Goal: Task Accomplishment & Management: Use online tool/utility

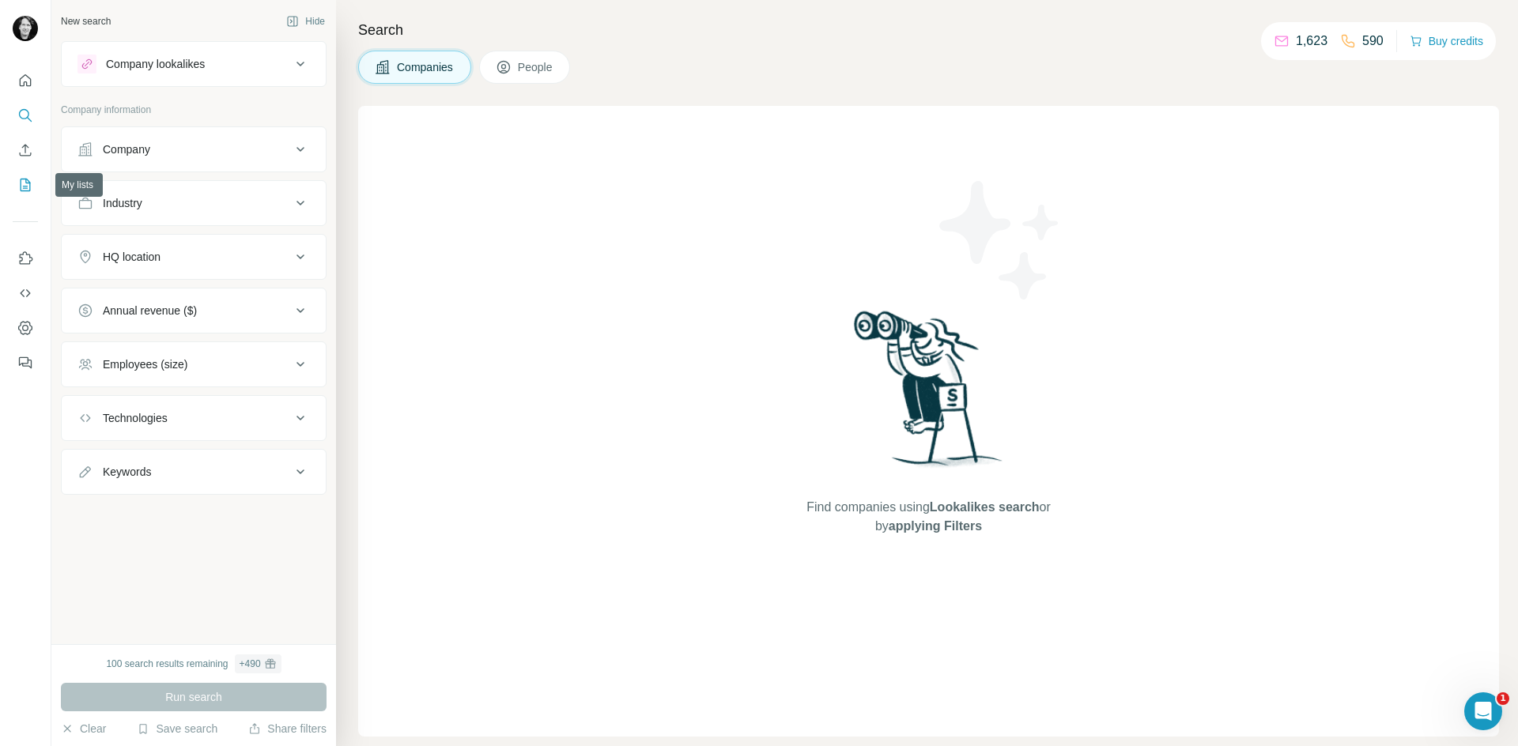
click at [32, 180] on icon "My lists" at bounding box center [25, 185] width 16 height 16
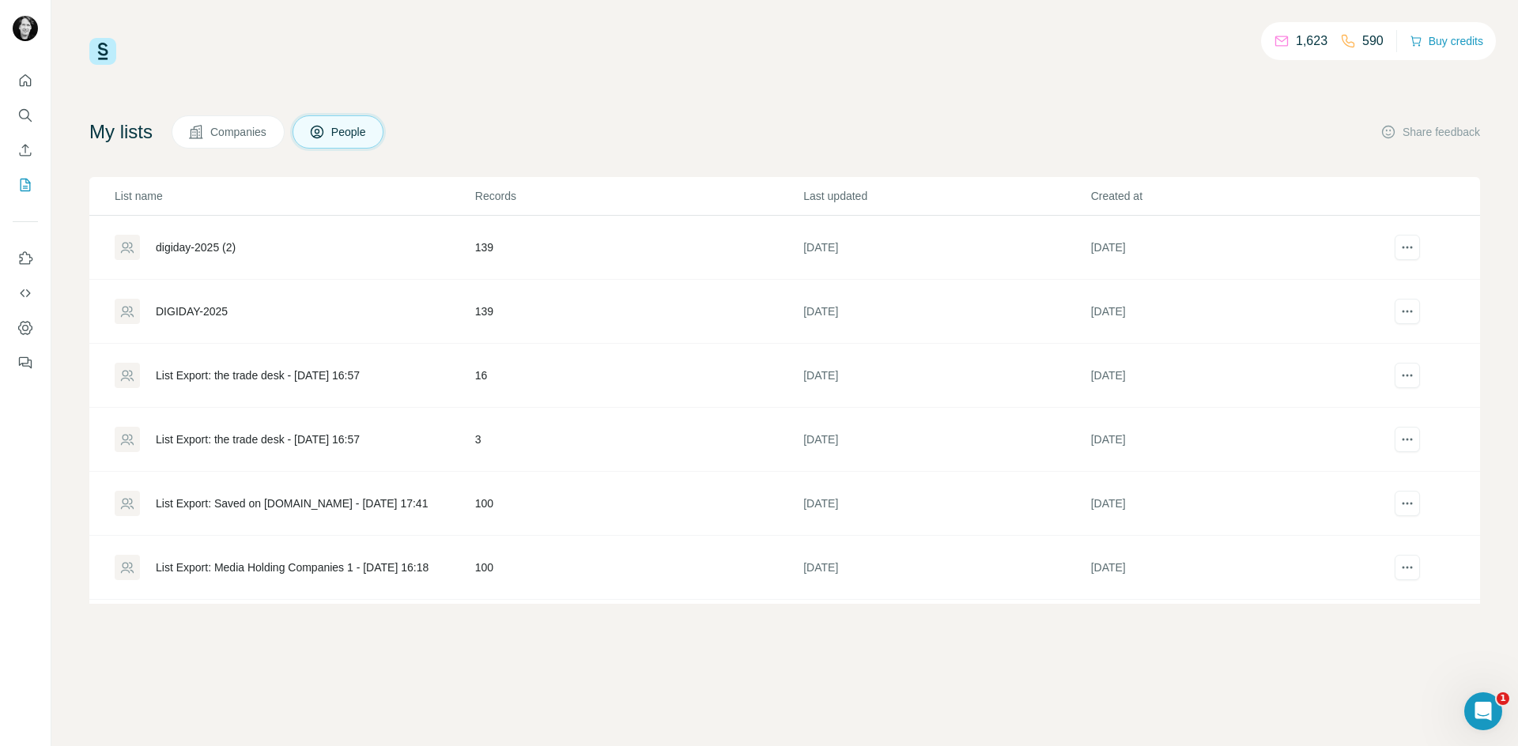
click at [208, 245] on div "digiday-2025 (2)" at bounding box center [196, 247] width 80 height 16
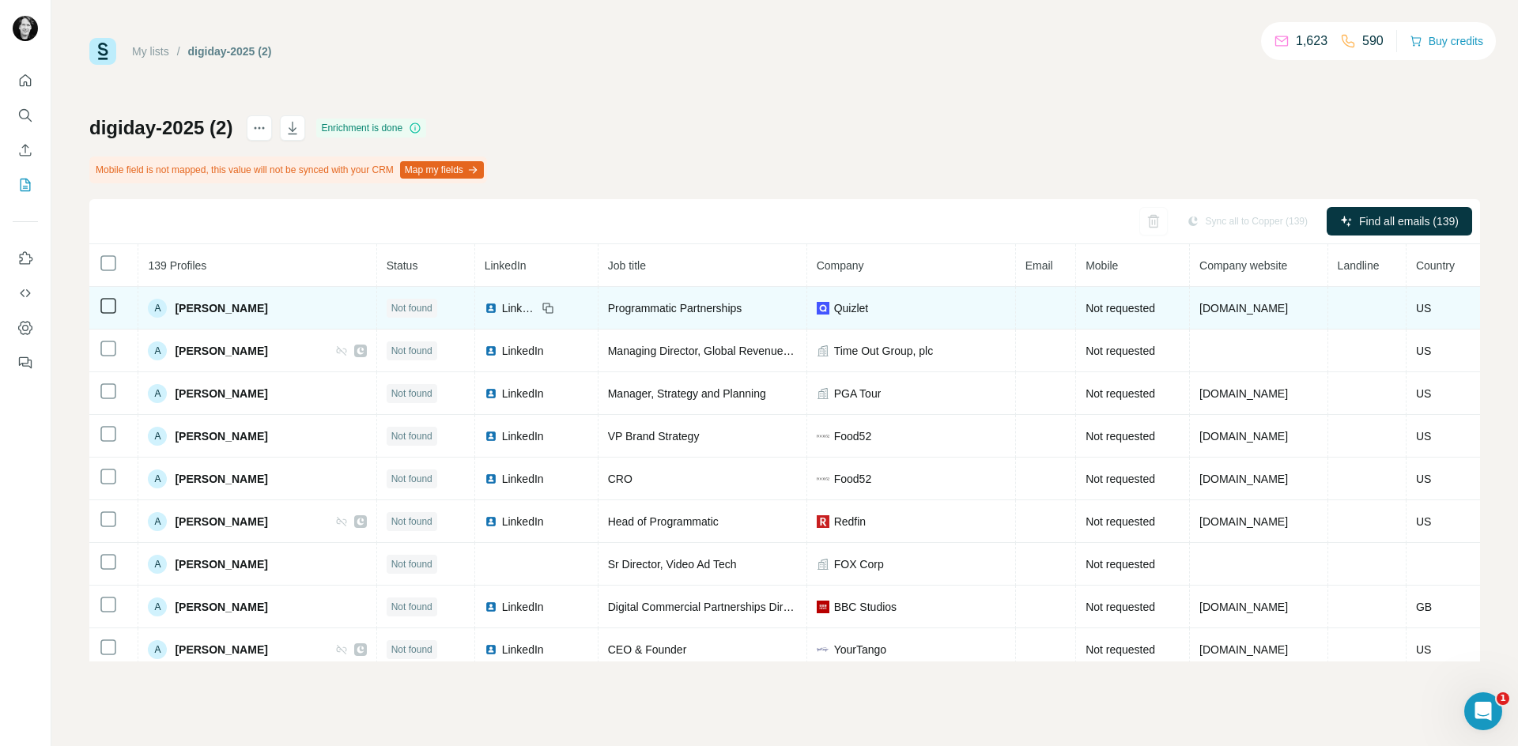
drag, startPoint x: 1020, startPoint y: 305, endPoint x: 1020, endPoint y: 295, distance: 10.3
click at [1020, 304] on td at bounding box center [1046, 308] width 60 height 43
click at [1020, 298] on td at bounding box center [1046, 308] width 60 height 43
click at [1021, 309] on td at bounding box center [1046, 308] width 60 height 43
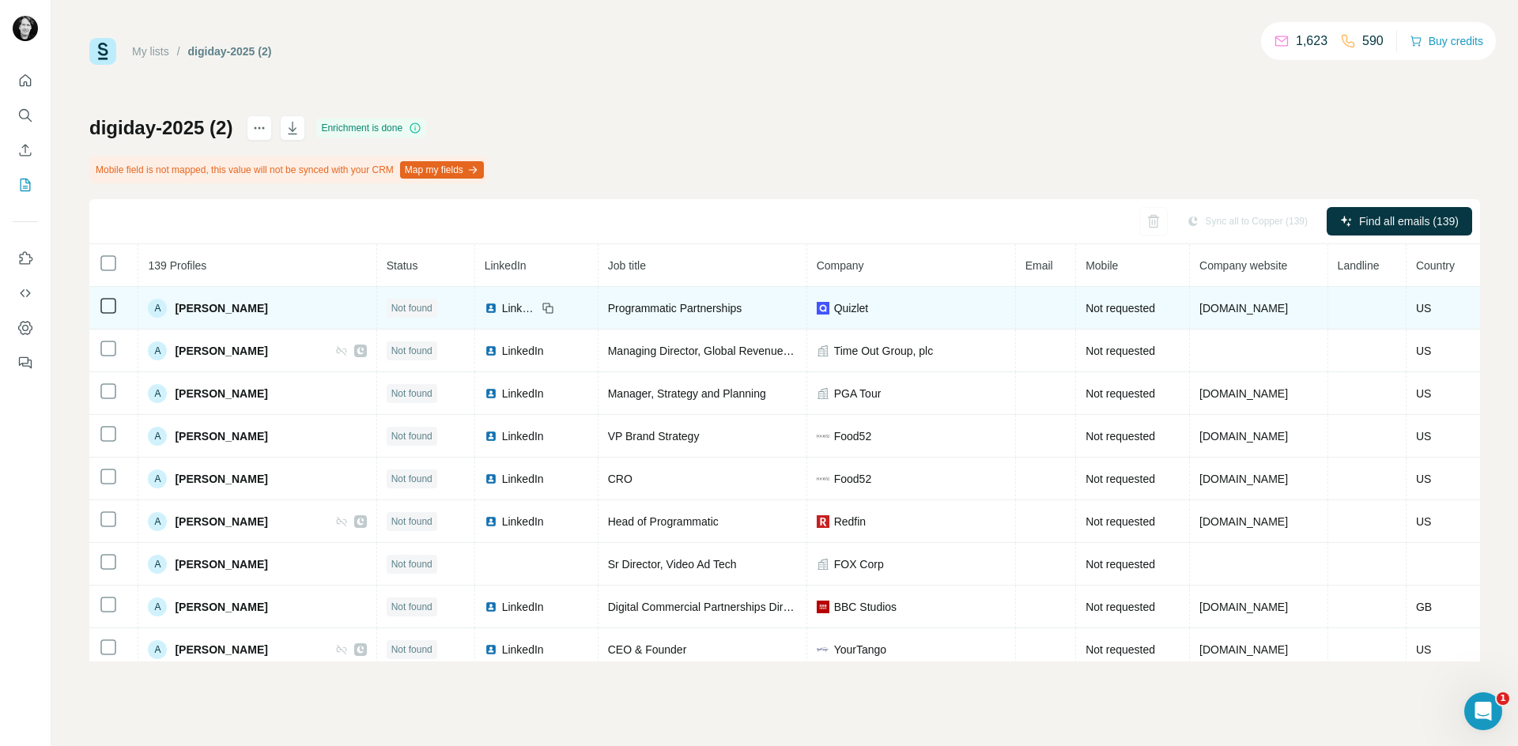
click at [1021, 309] on td at bounding box center [1046, 308] width 60 height 43
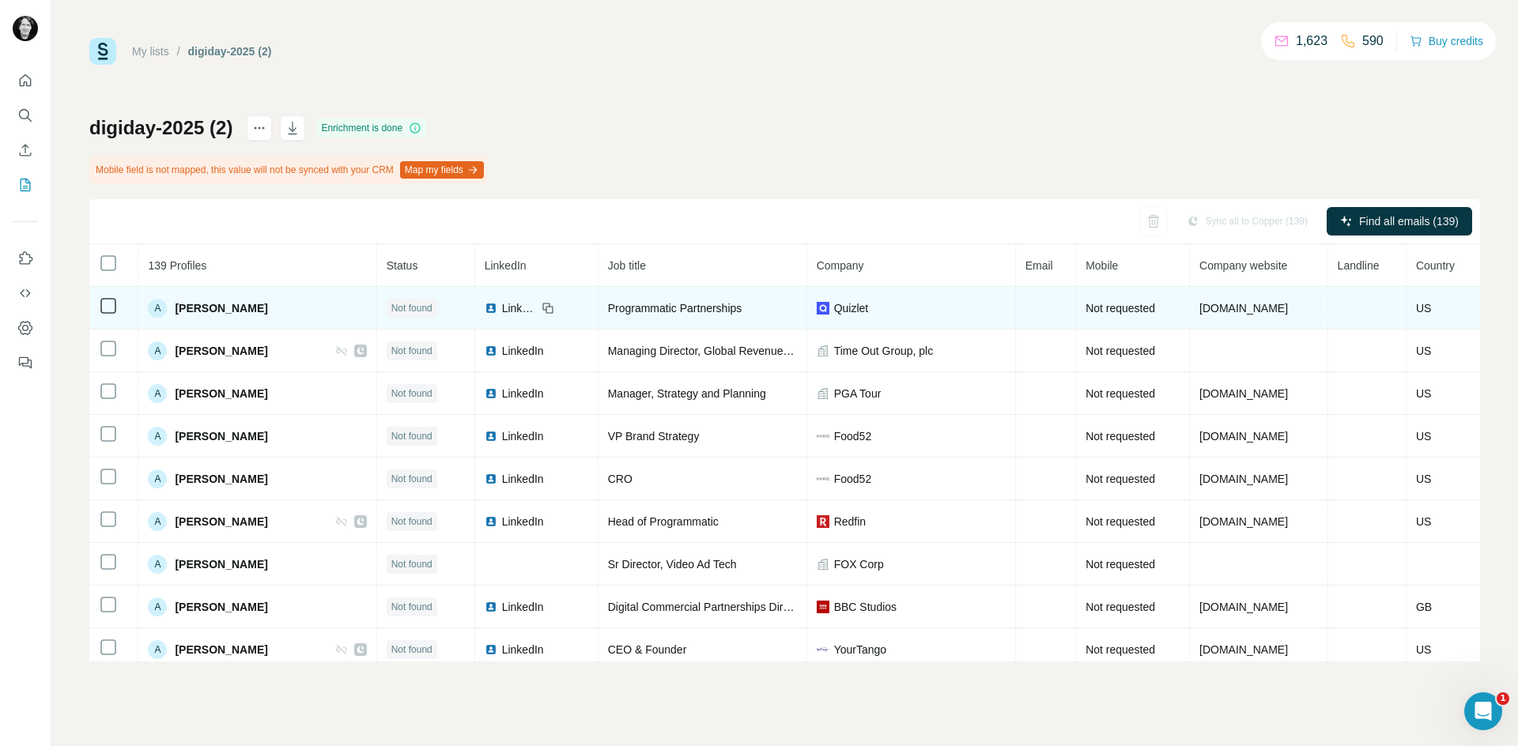
click at [1021, 309] on td at bounding box center [1046, 308] width 60 height 43
click at [206, 308] on span "Abigail Katz" at bounding box center [221, 308] width 92 height 16
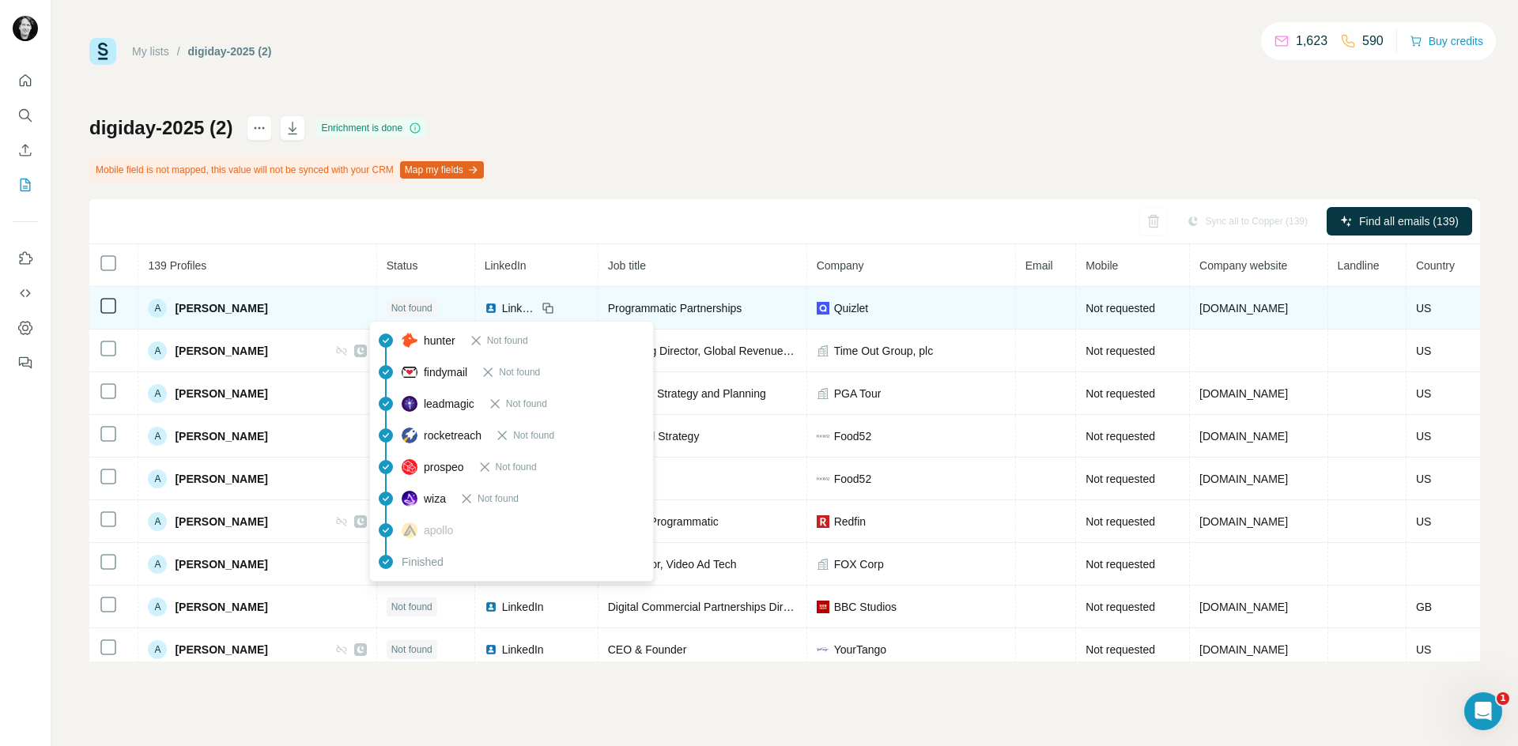
click at [400, 311] on span "Not found" at bounding box center [411, 308] width 41 height 14
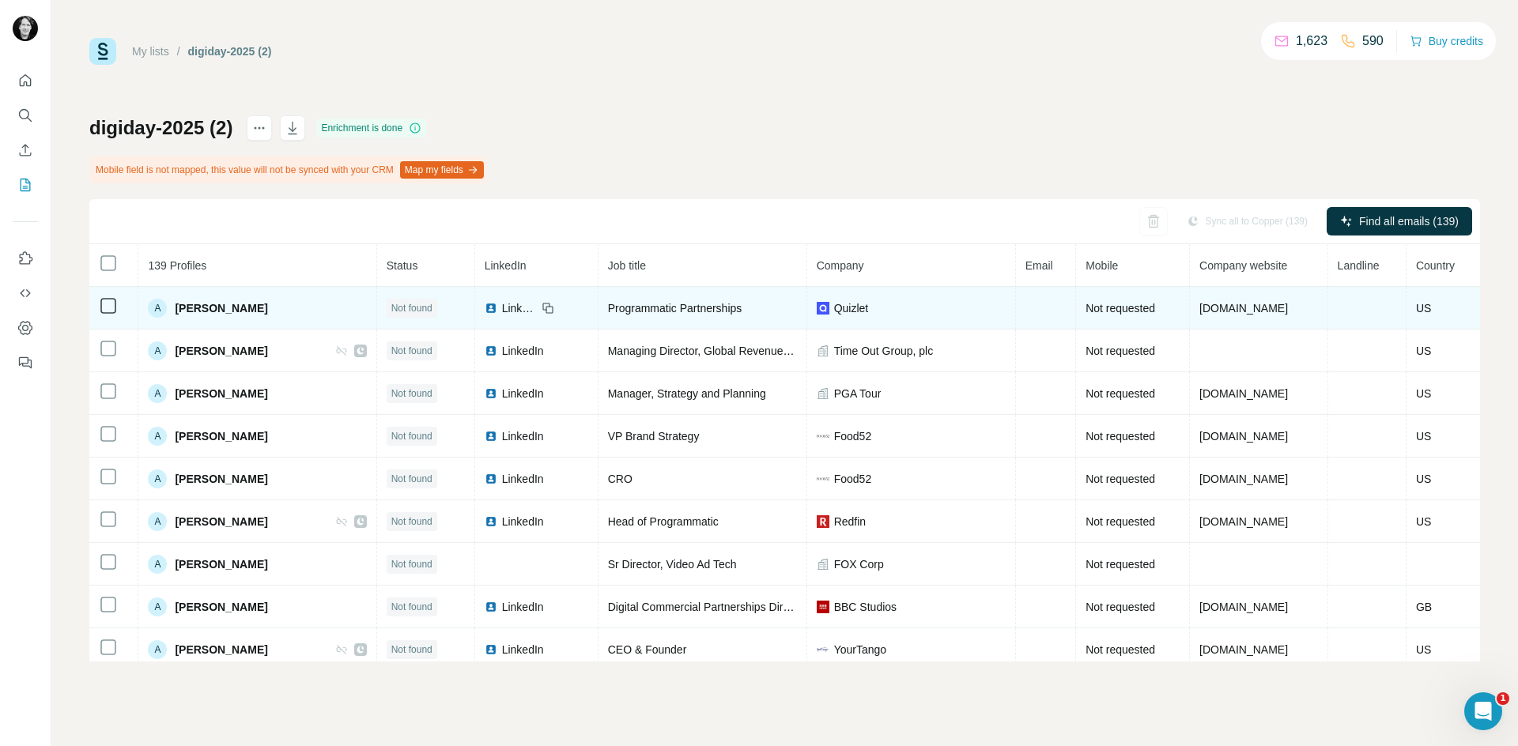
click at [1016, 310] on td at bounding box center [1046, 308] width 60 height 43
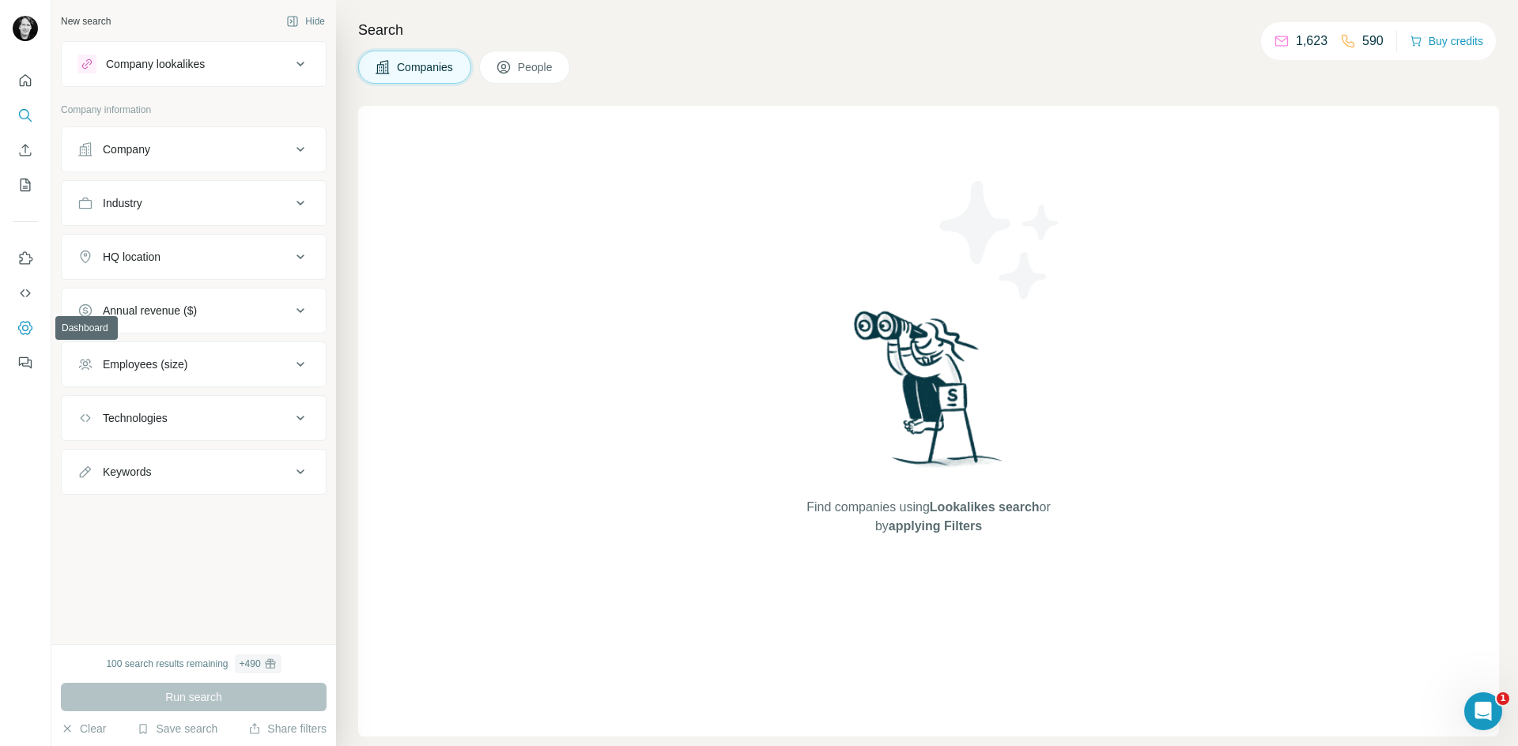
click at [30, 326] on icon "Dashboard" at bounding box center [25, 328] width 16 height 16
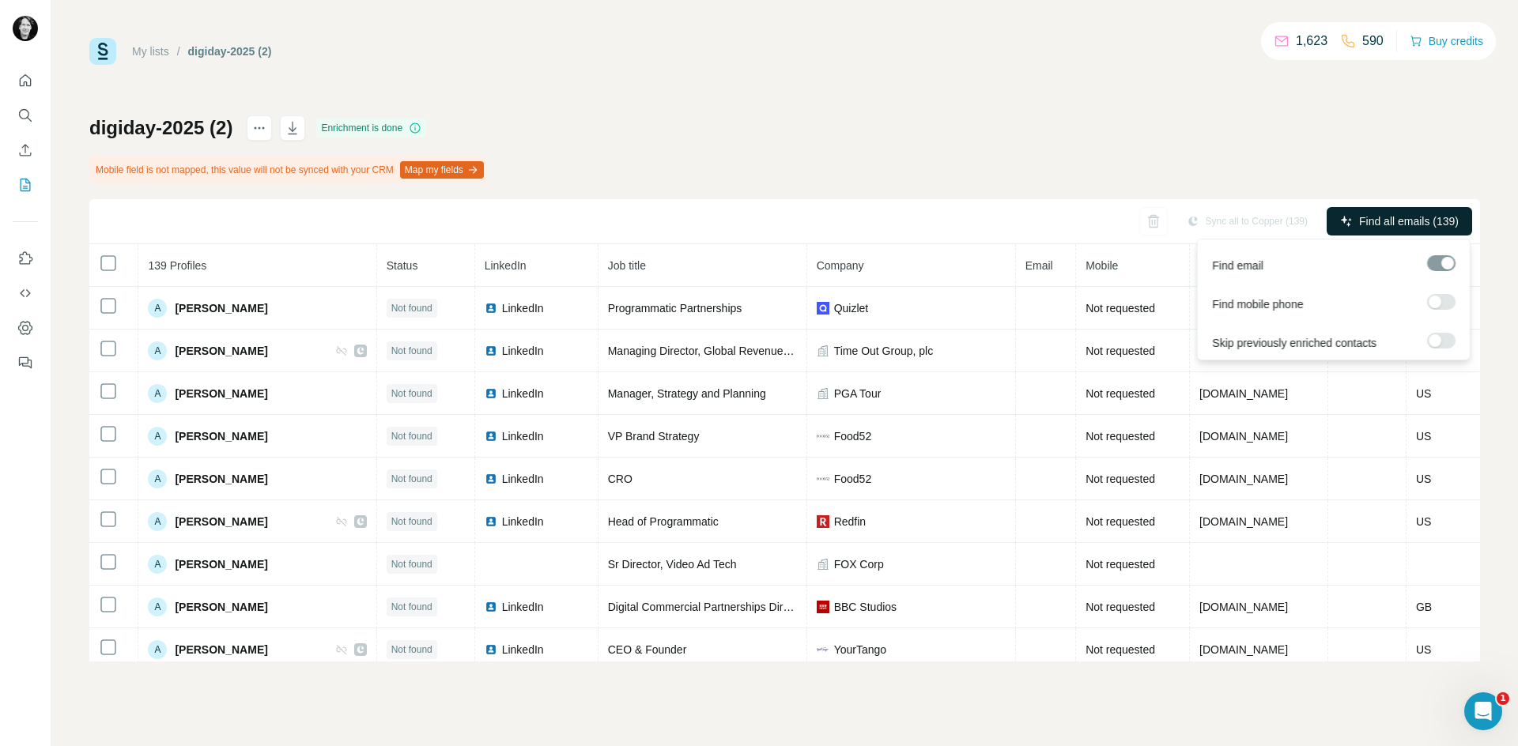
click at [1393, 219] on span "Find all emails (139)" at bounding box center [1409, 221] width 100 height 16
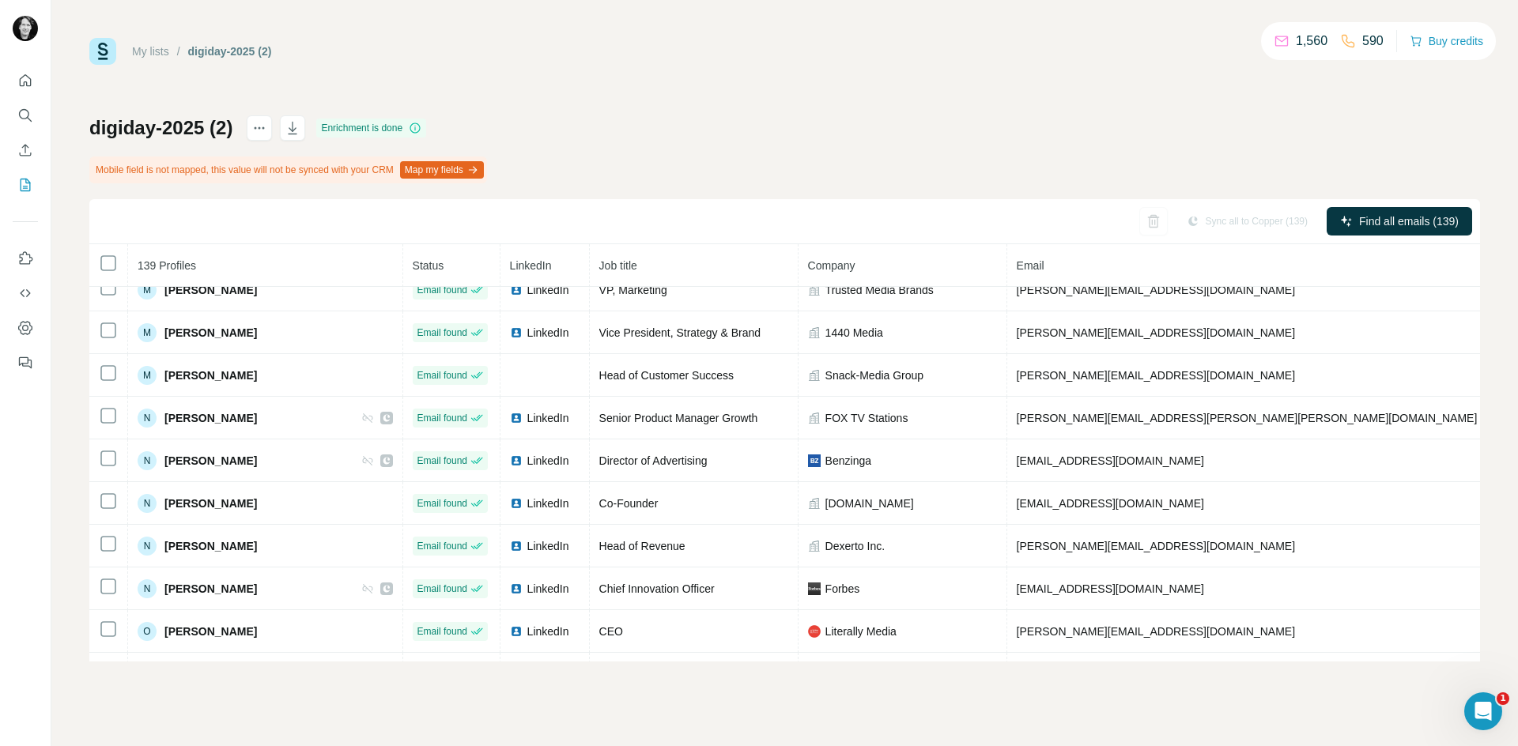
scroll to position [4363, 0]
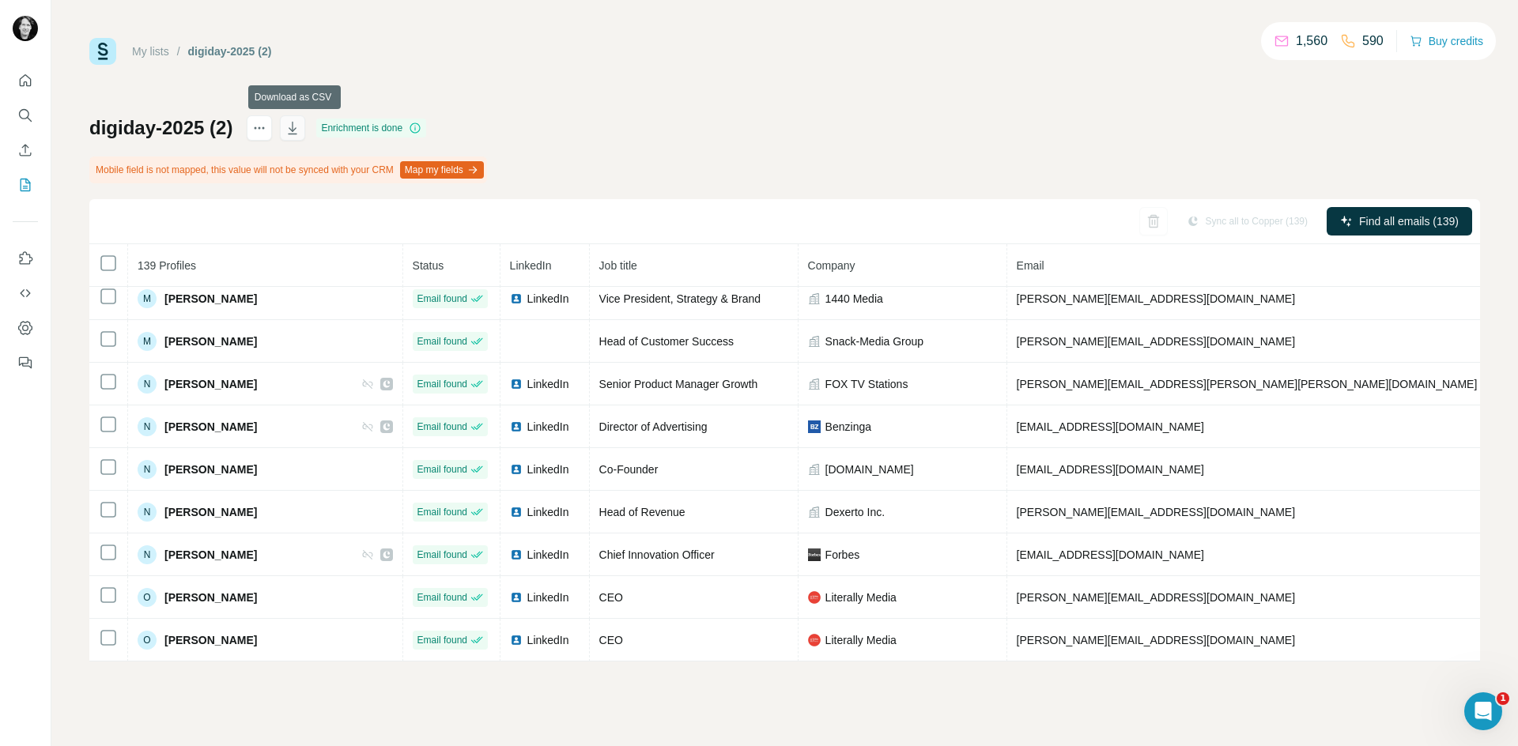
click at [296, 123] on icon "button" at bounding box center [293, 128] width 16 height 16
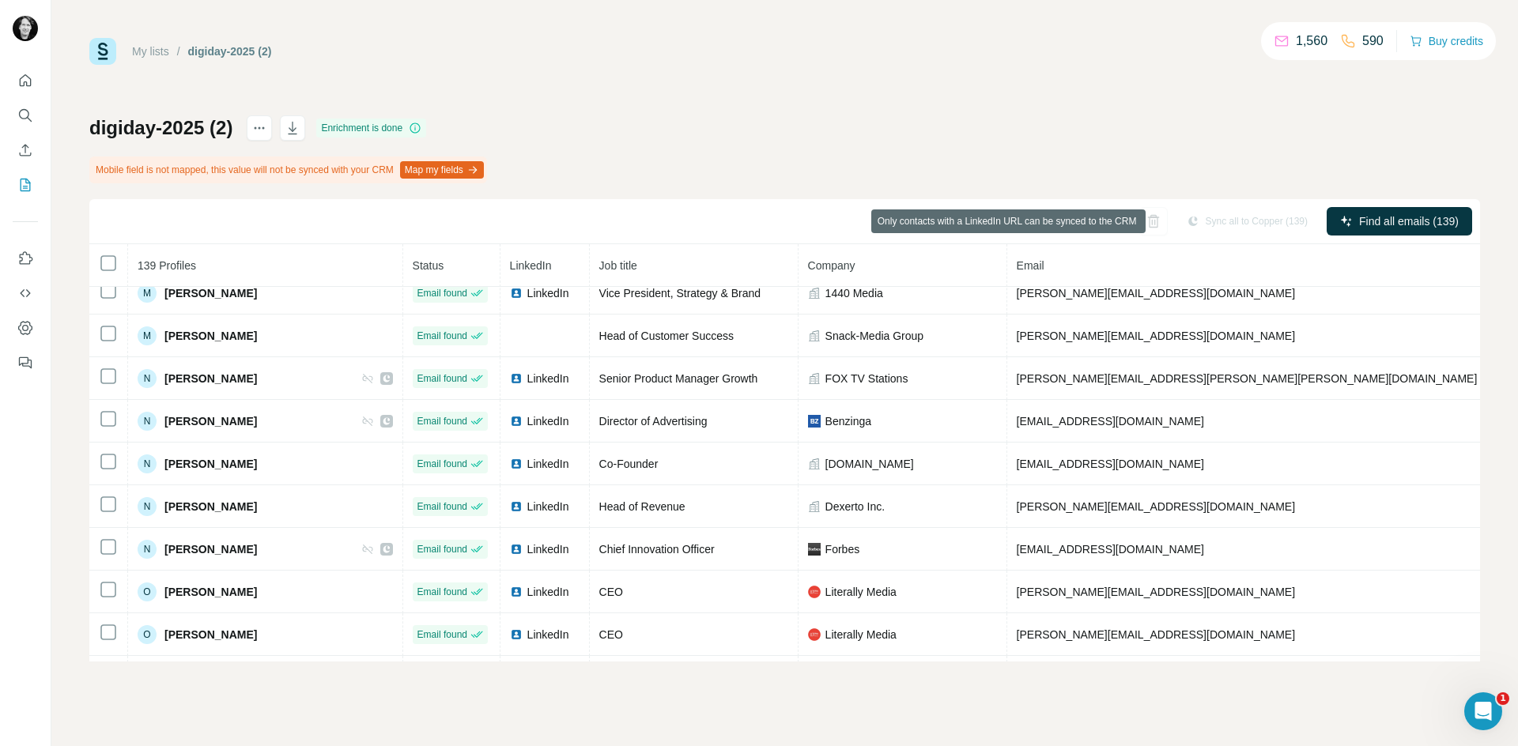
click at [1222, 222] on div "Sync all to Copper (139)" at bounding box center [1246, 221] width 143 height 28
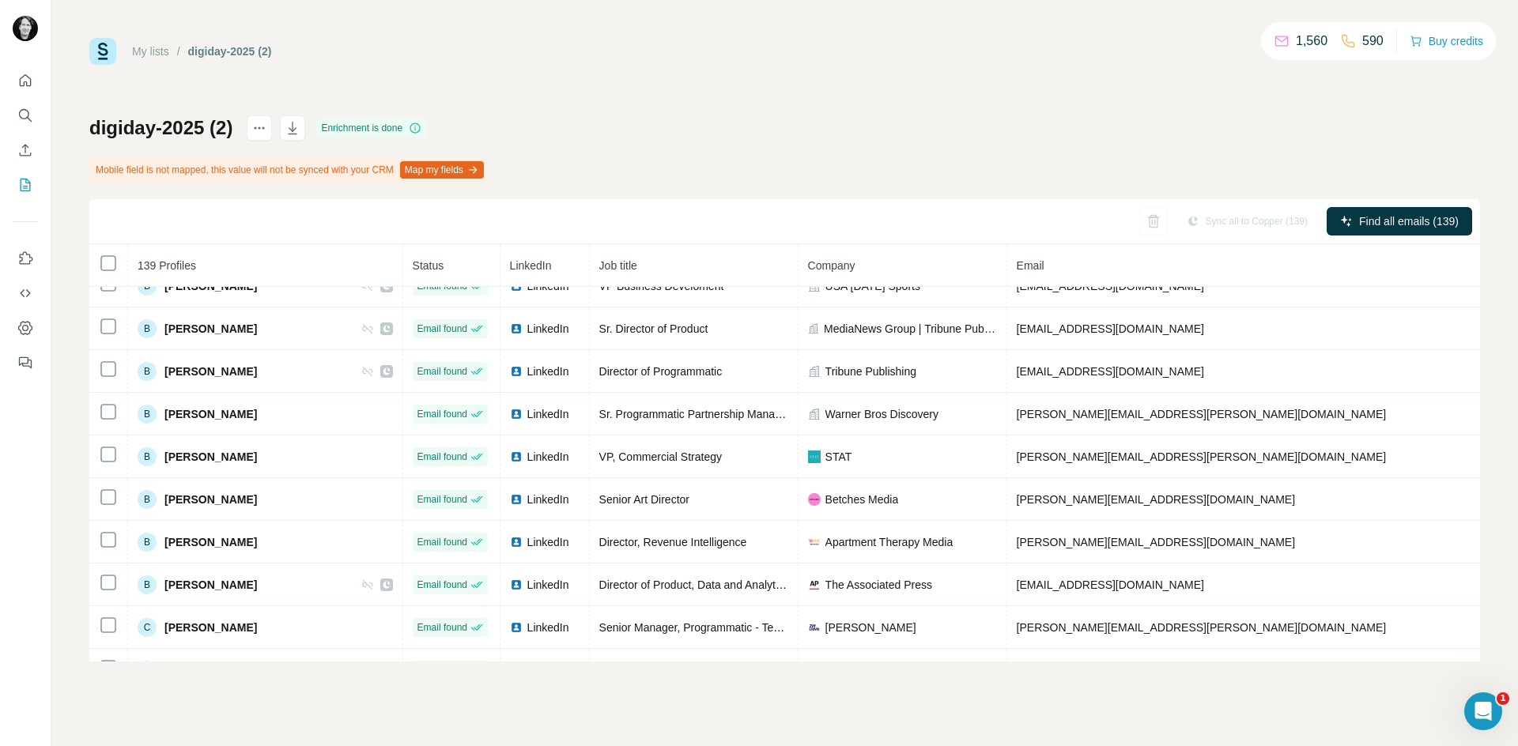
scroll to position [0, 0]
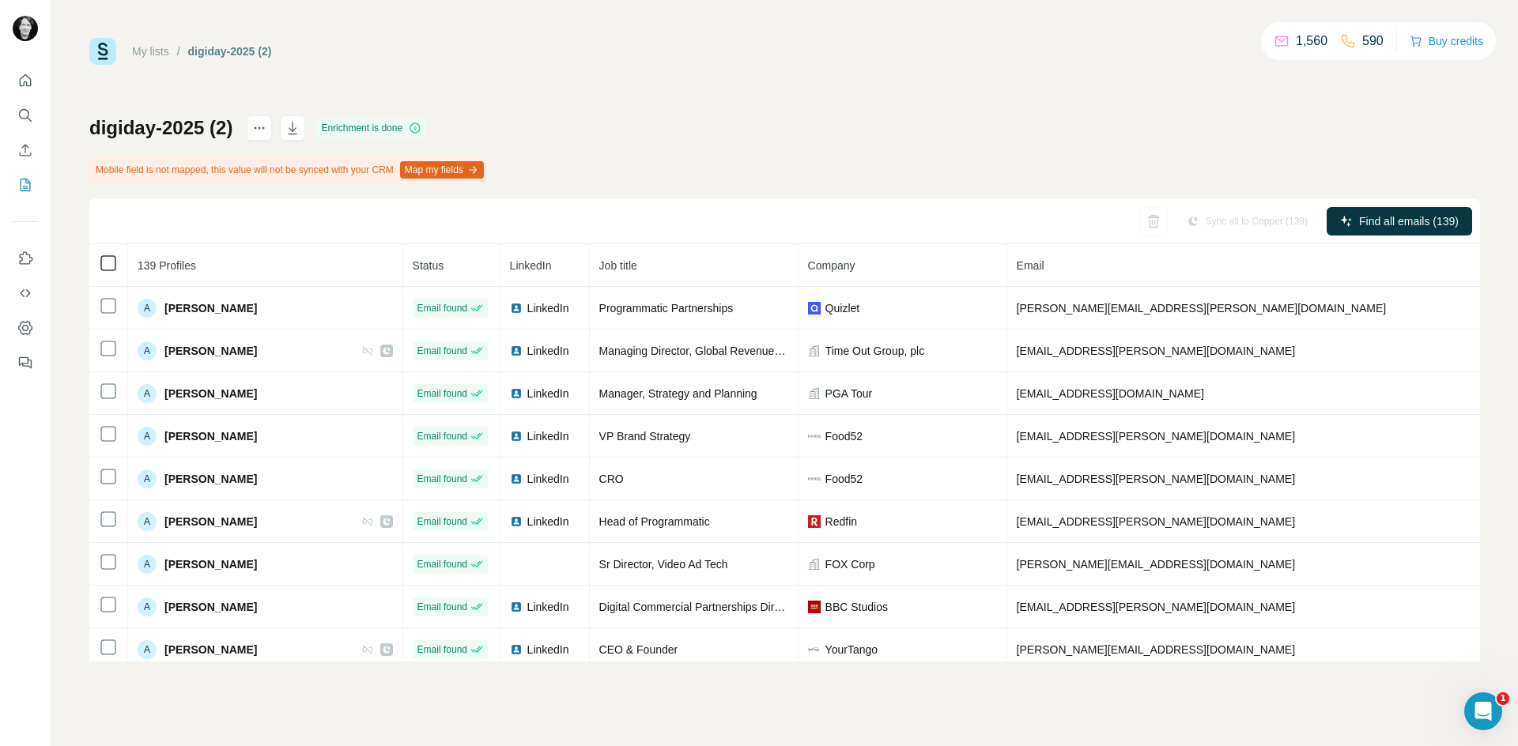
click at [99, 263] on icon at bounding box center [108, 263] width 19 height 19
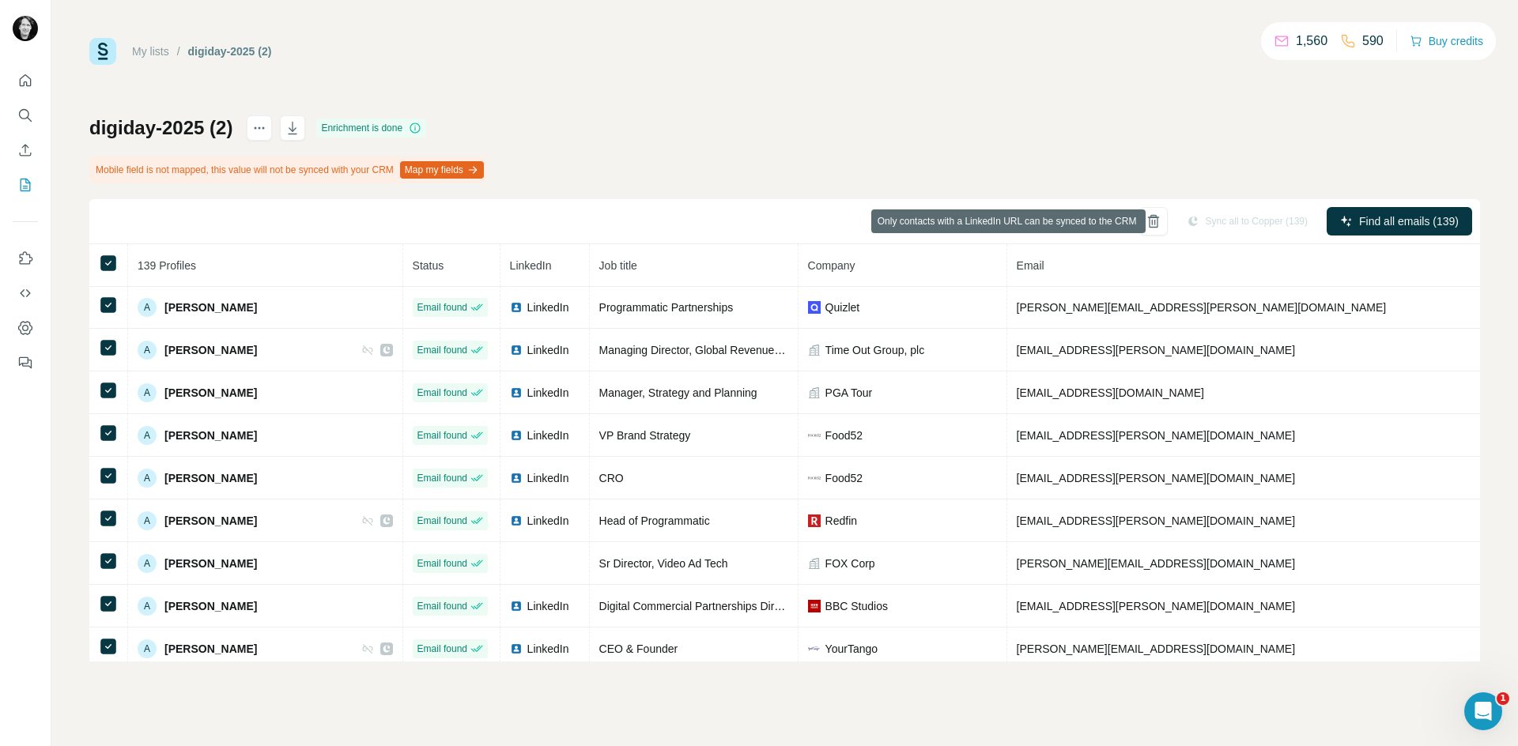
click at [1229, 221] on div "Sync all to Copper (139)" at bounding box center [1246, 221] width 143 height 28
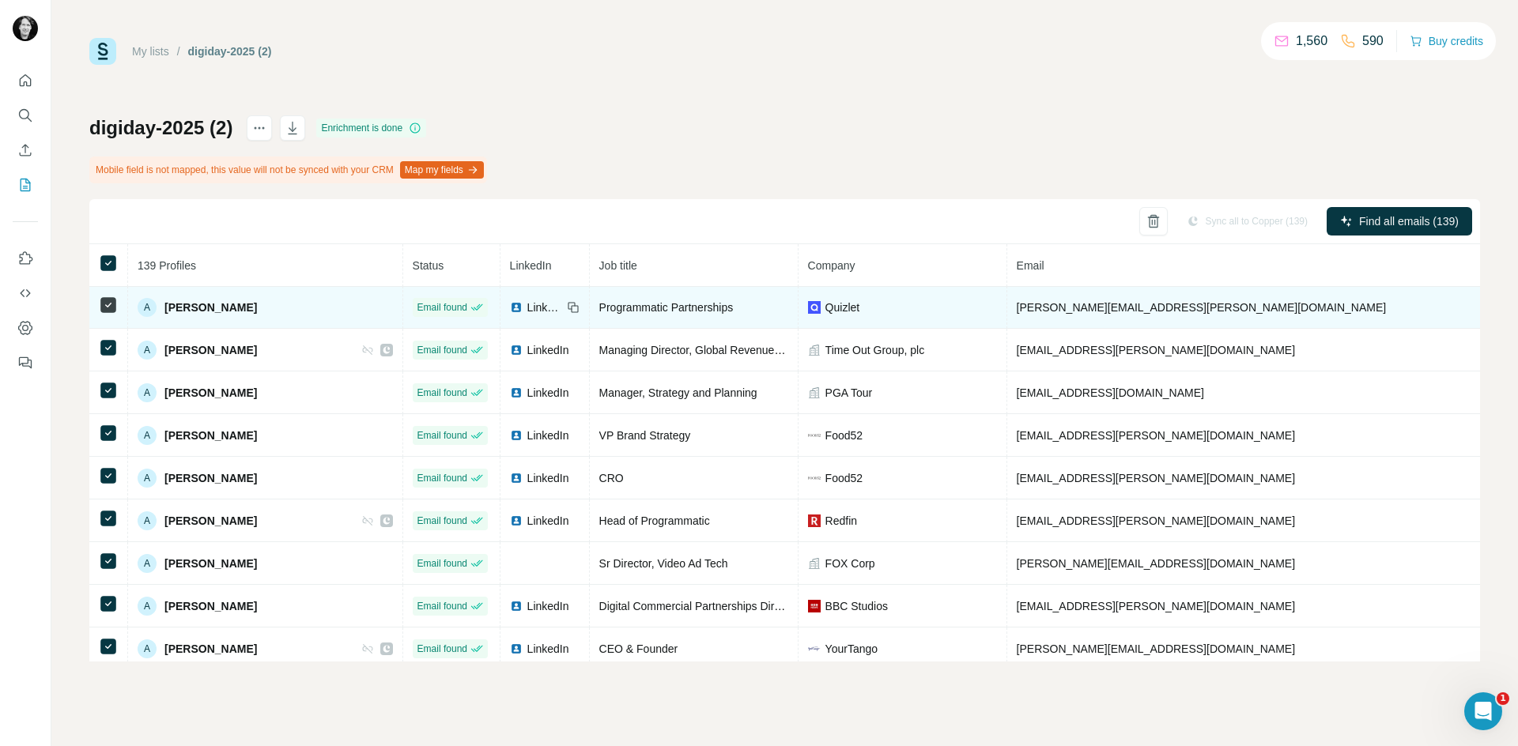
click at [825, 304] on span "Quizlet" at bounding box center [842, 308] width 35 height 16
copy span "Quizlet"
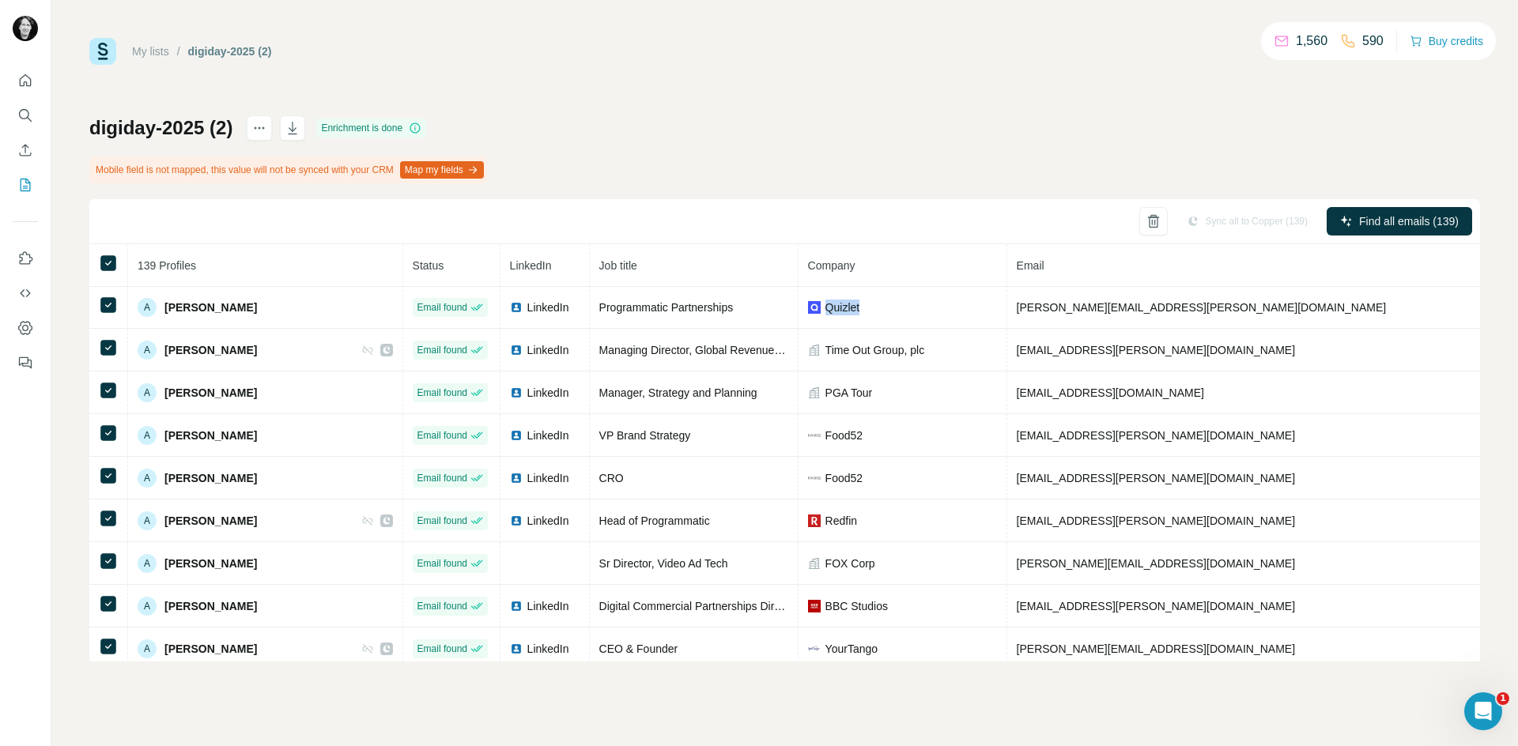
scroll to position [0, 0]
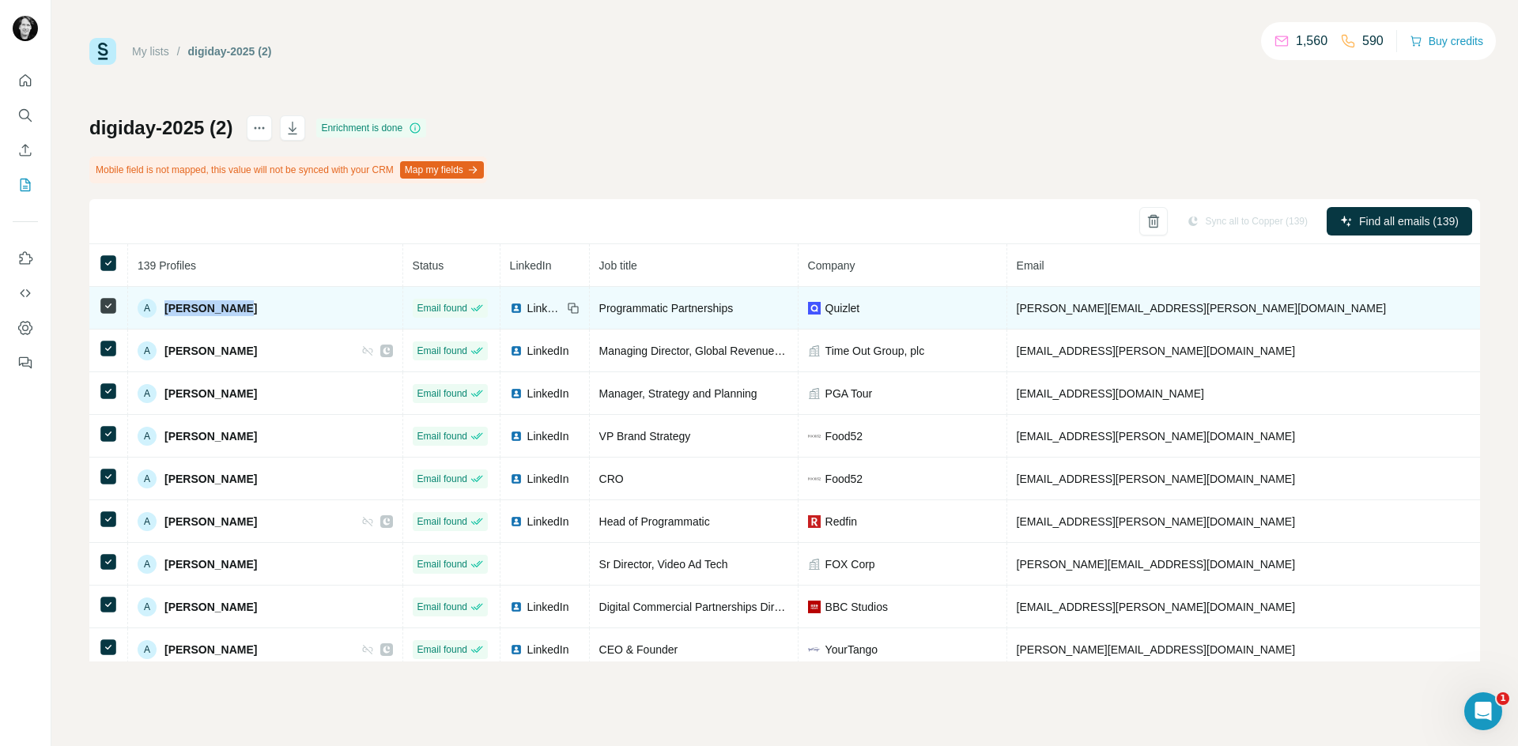
drag, startPoint x: 206, startPoint y: 311, endPoint x: 164, endPoint y: 311, distance: 41.9
click at [164, 311] on div "A Abigail Katz" at bounding box center [265, 308] width 255 height 19
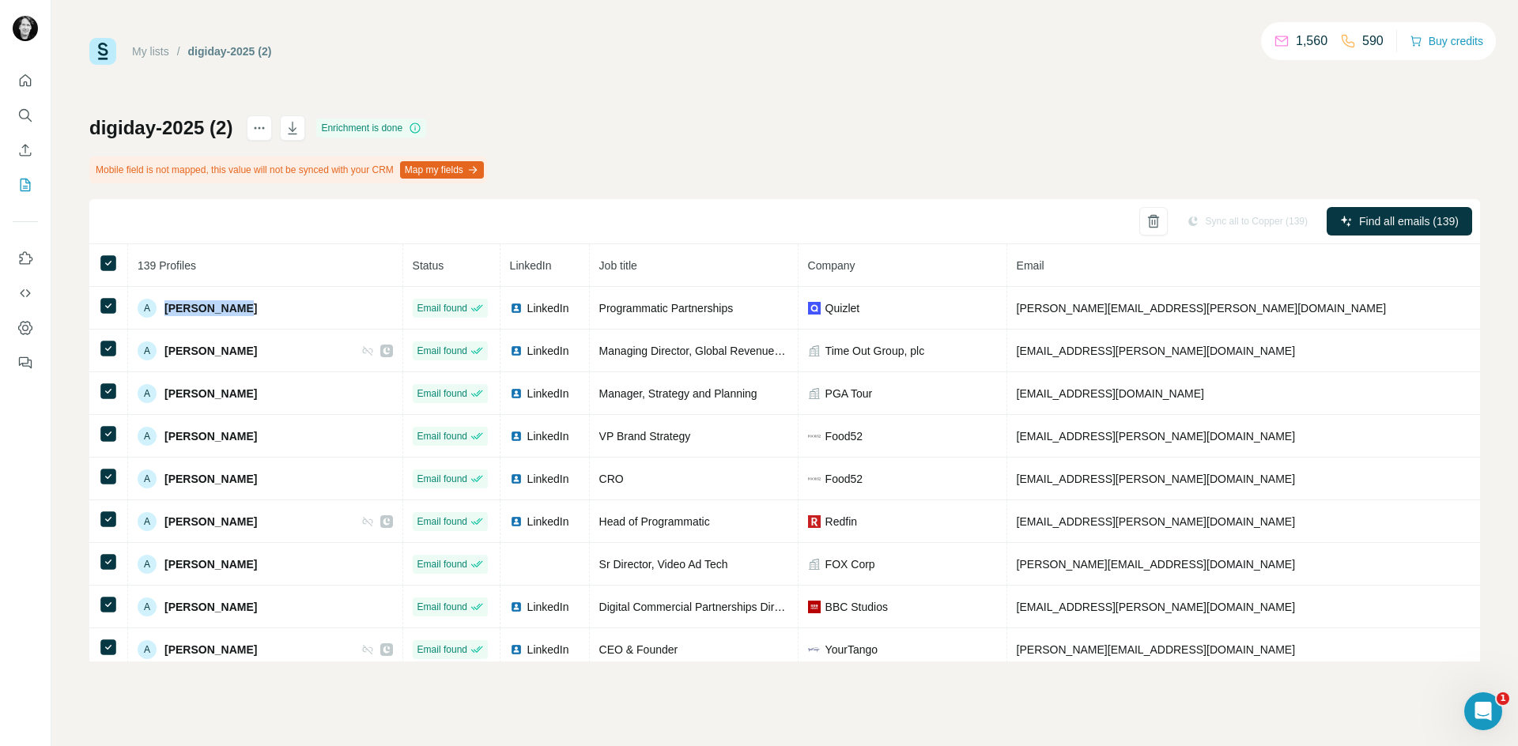
copy span "Abigail Katz"
